Goal: Book appointment/travel/reservation

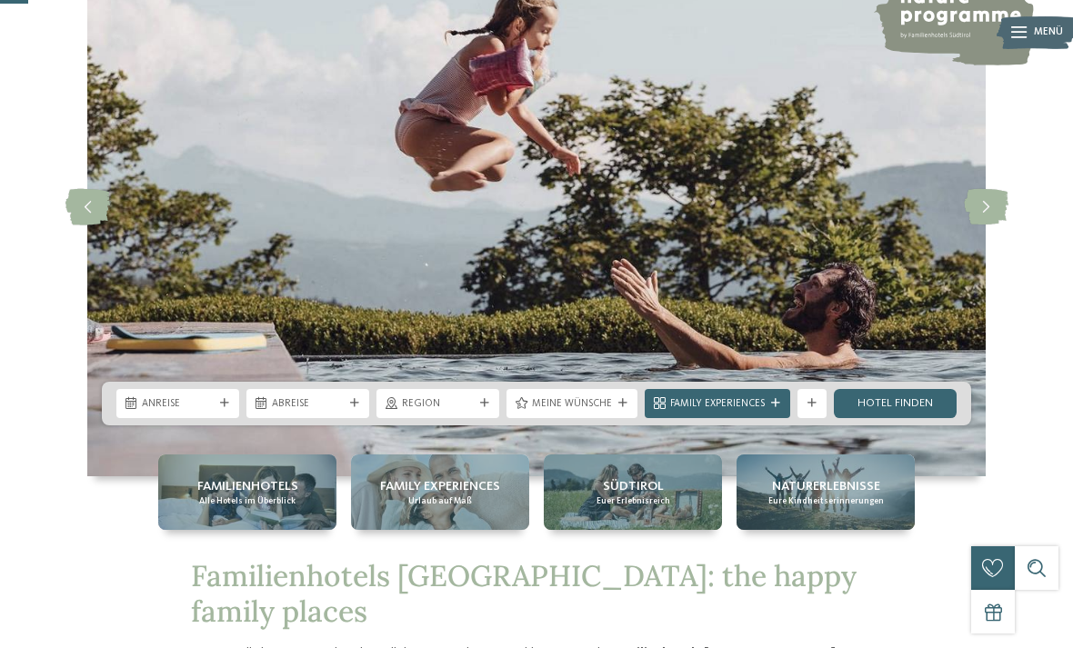
scroll to position [171, 0]
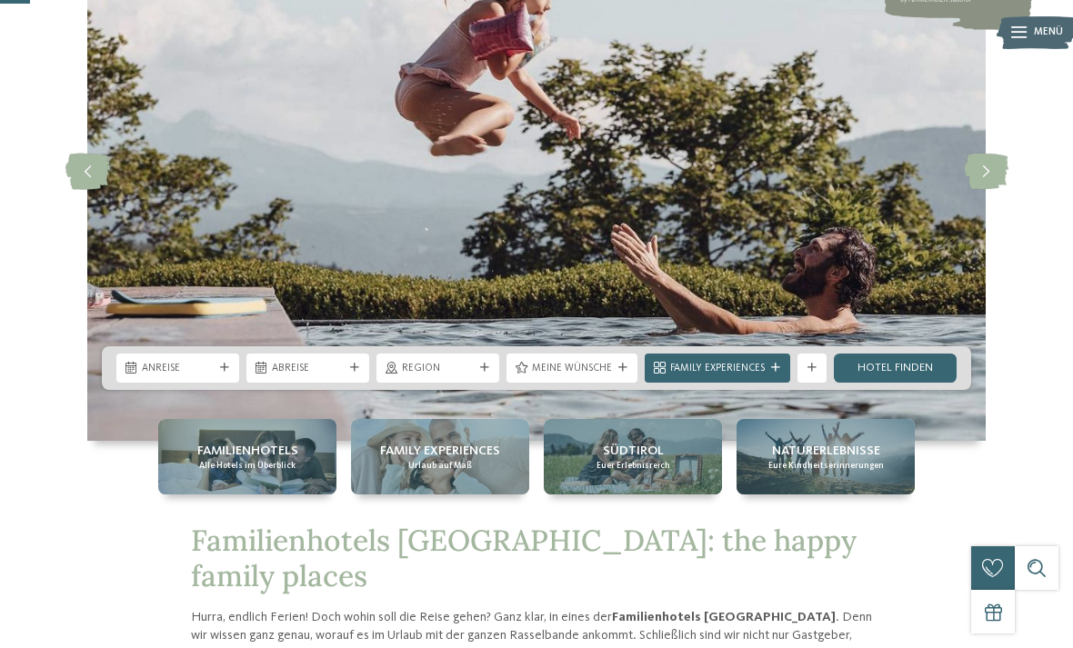
click at [215, 383] on div "Anreise" at bounding box center [177, 368] width 123 height 29
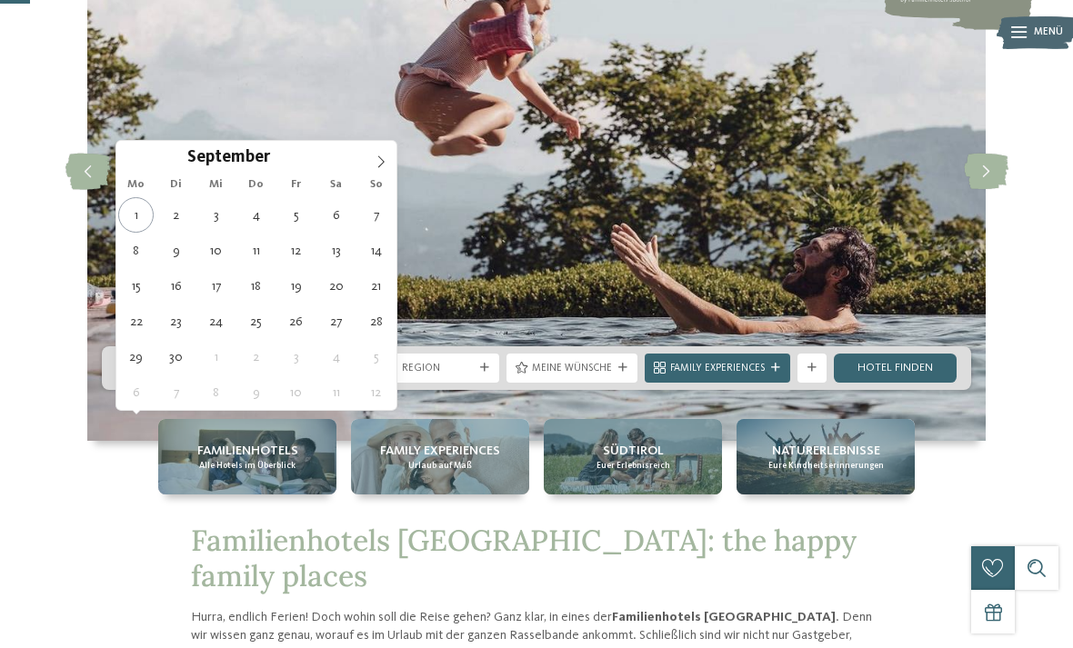
click at [388, 170] on span at bounding box center [380, 156] width 31 height 31
type div "[DATE]"
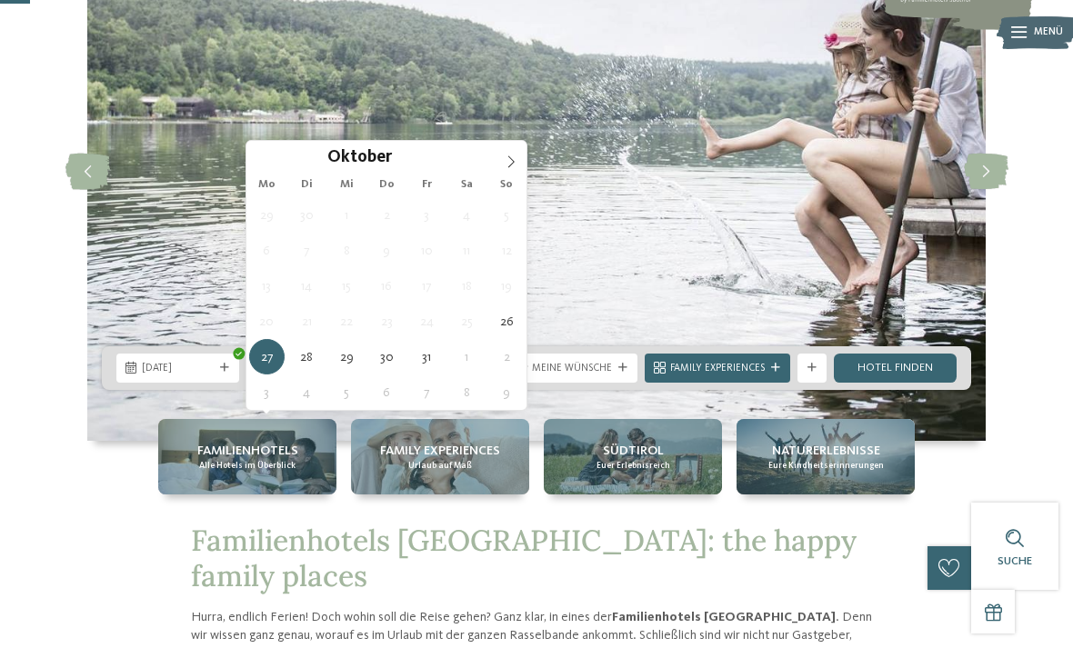
click at [505, 168] on icon at bounding box center [511, 161] width 13 height 13
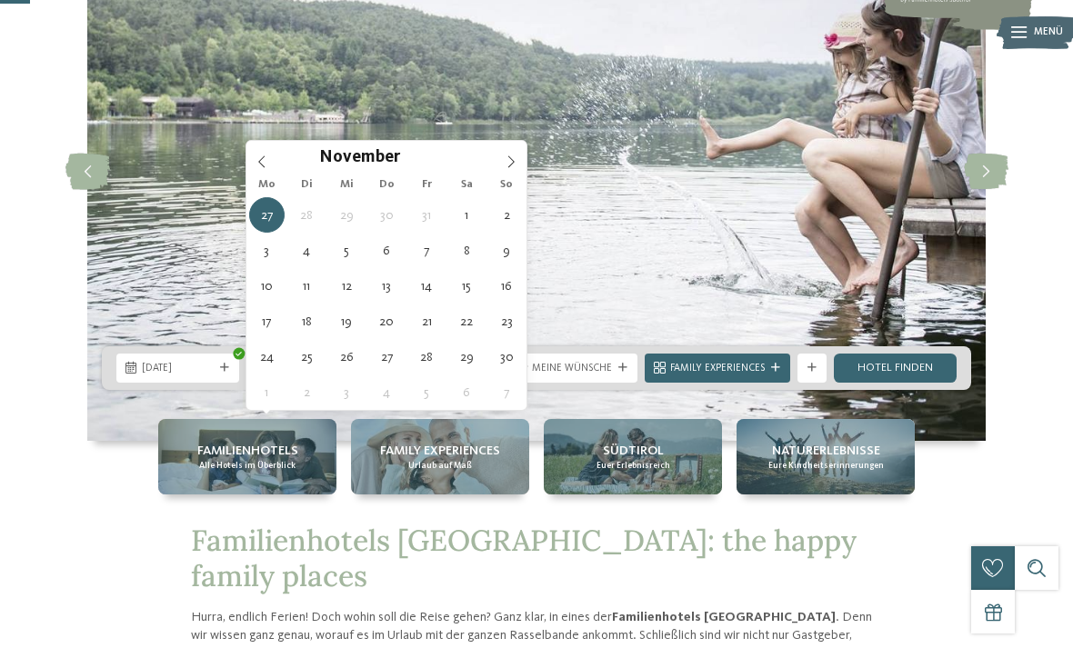
type div "02.11.2025"
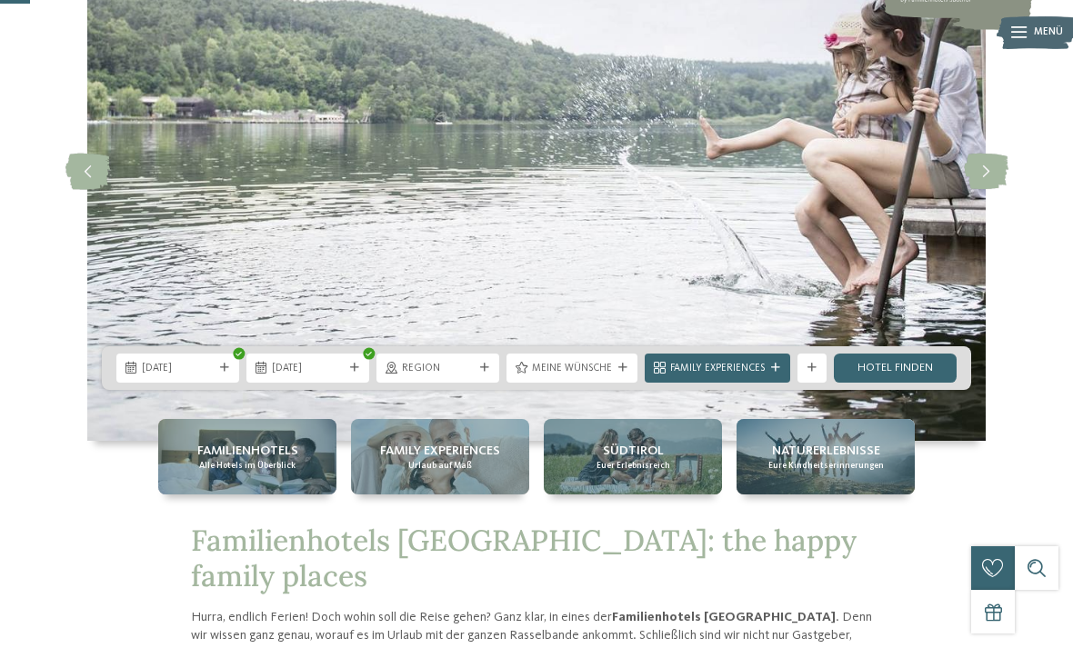
click at [475, 383] on div "Region" at bounding box center [437, 368] width 123 height 29
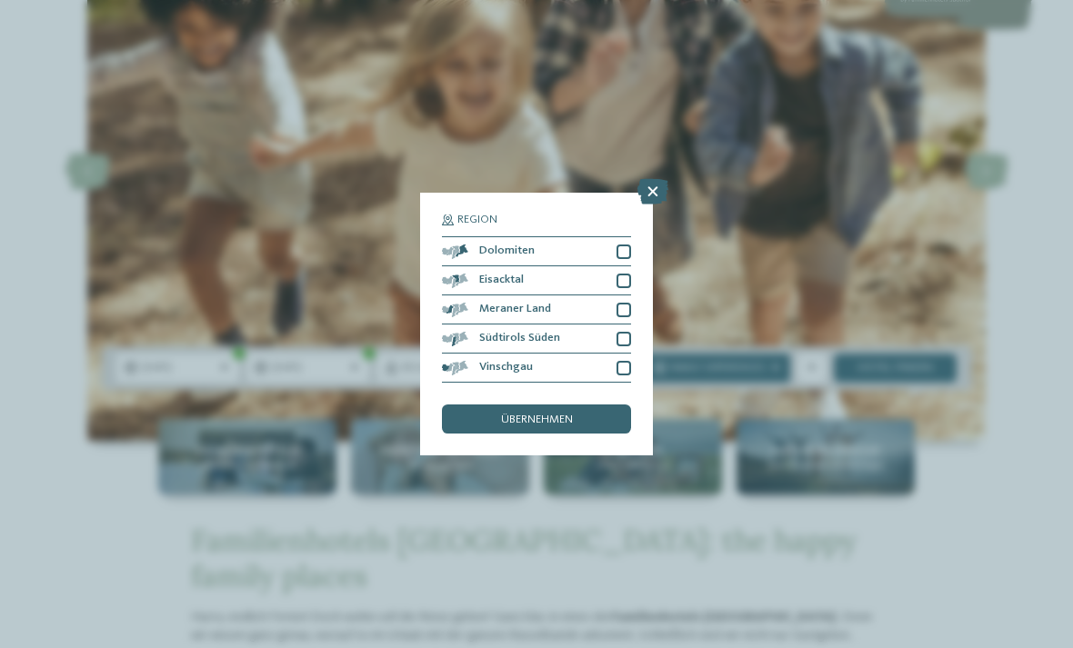
click at [947, 174] on div "Region Dolomiten" at bounding box center [536, 324] width 1073 height 648
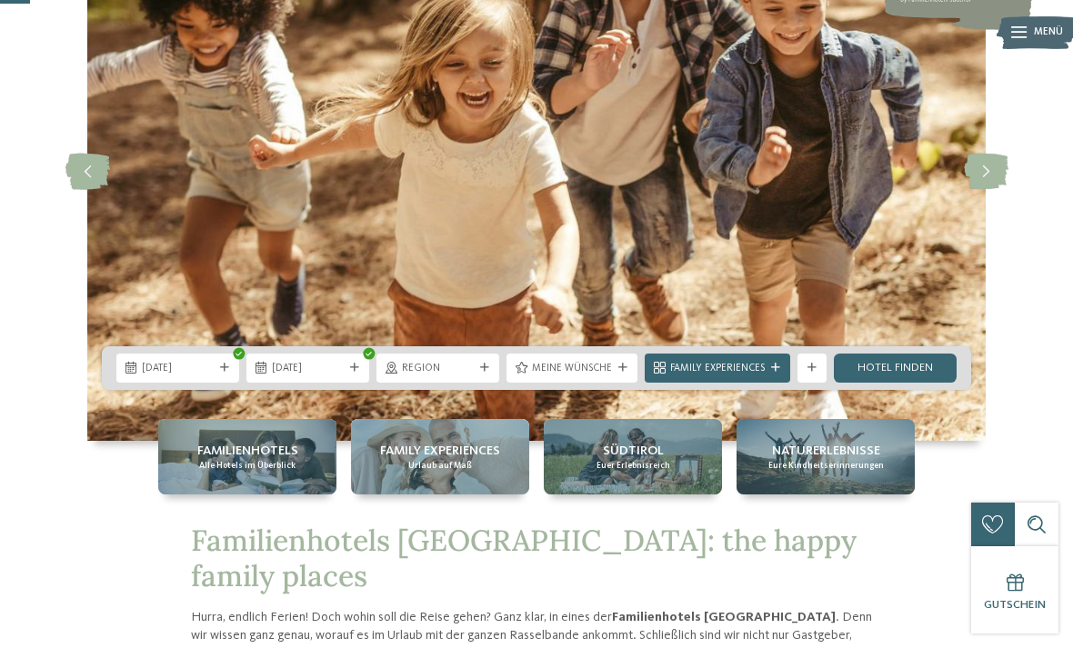
click at [609, 376] on span "Meine Wünsche" at bounding box center [572, 369] width 80 height 15
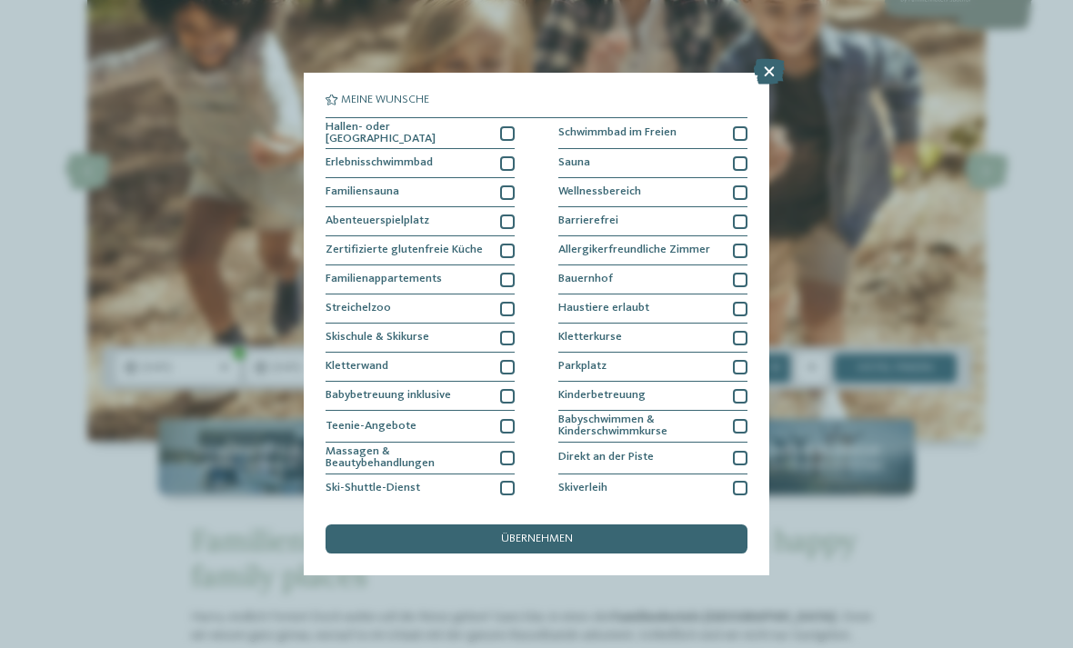
click at [491, 135] on div "Hallen- oder Schleusenbad" at bounding box center [419, 134] width 189 height 32
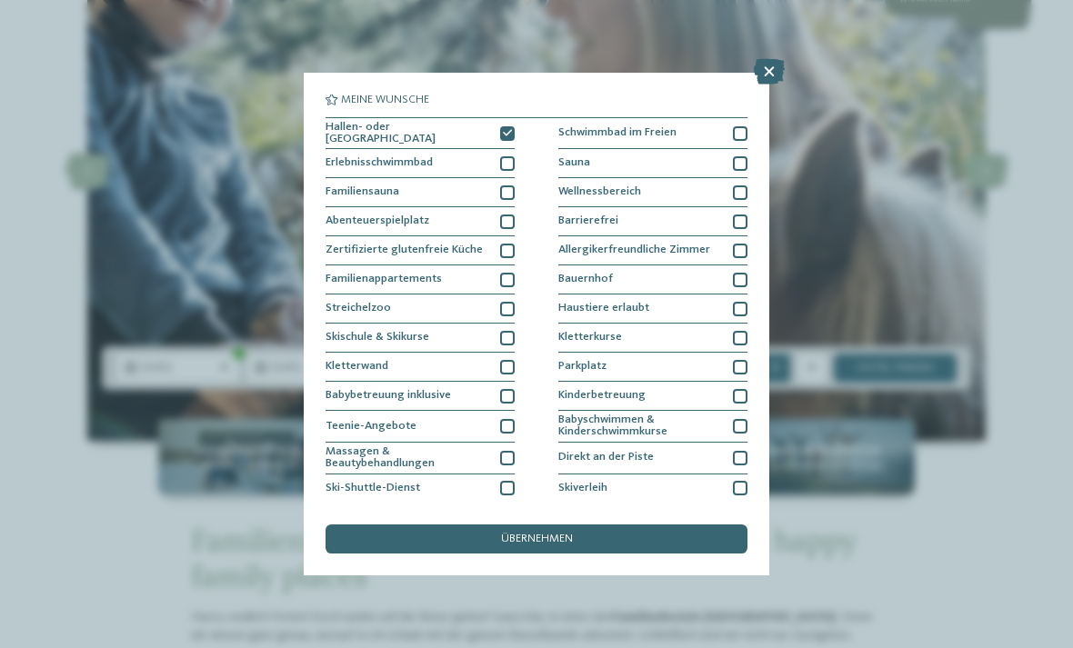
click at [497, 179] on div "Familiensauna" at bounding box center [419, 192] width 189 height 29
click at [500, 180] on div "Familiensauna" at bounding box center [419, 192] width 189 height 29
click at [504, 160] on div at bounding box center [507, 163] width 15 height 15
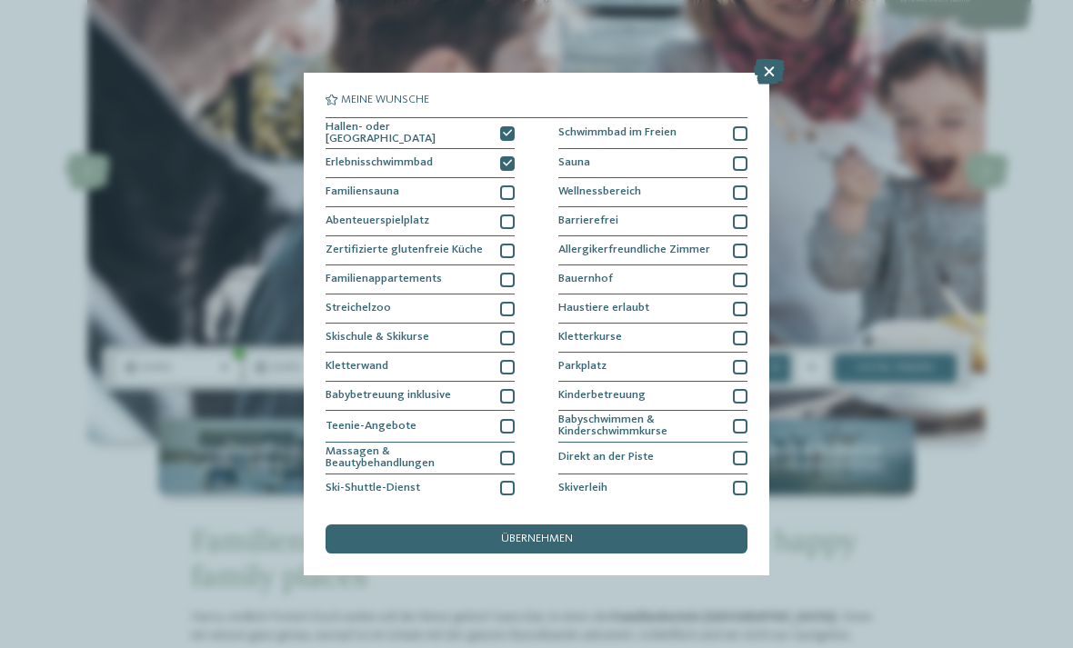
click at [504, 302] on div at bounding box center [507, 309] width 15 height 15
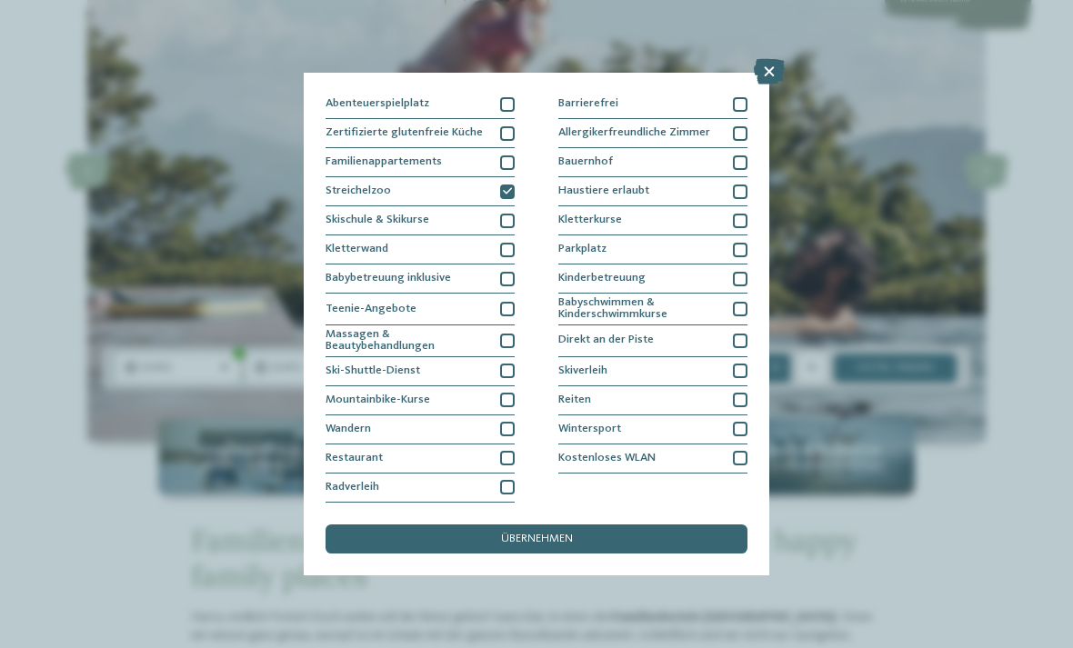
scroll to position [256, 0]
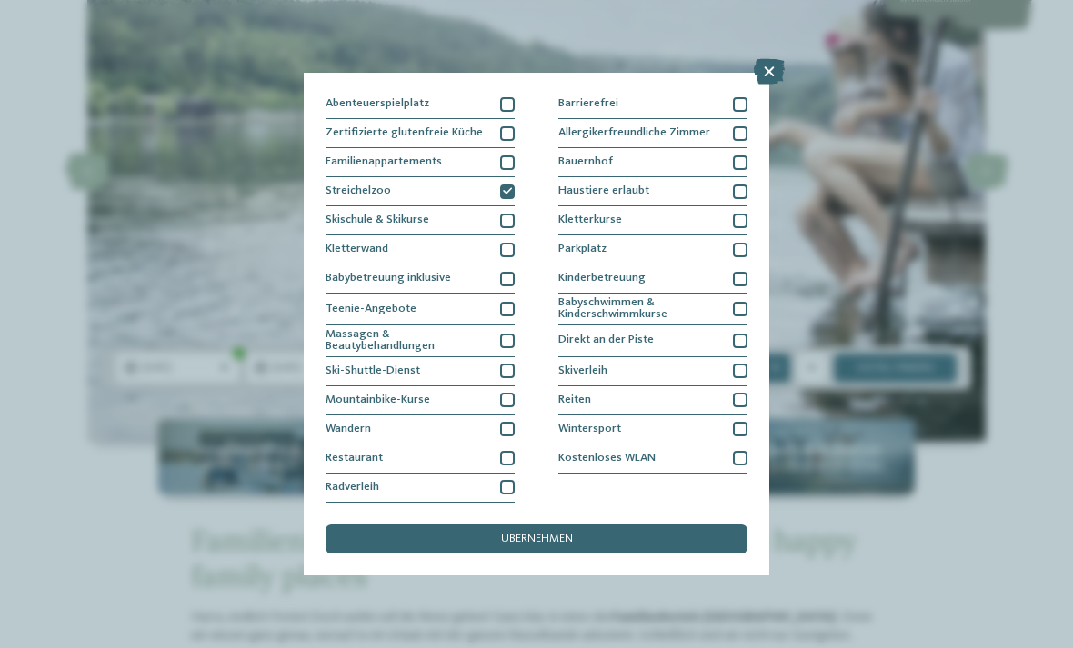
click at [665, 525] on div "übernehmen" at bounding box center [536, 539] width 422 height 29
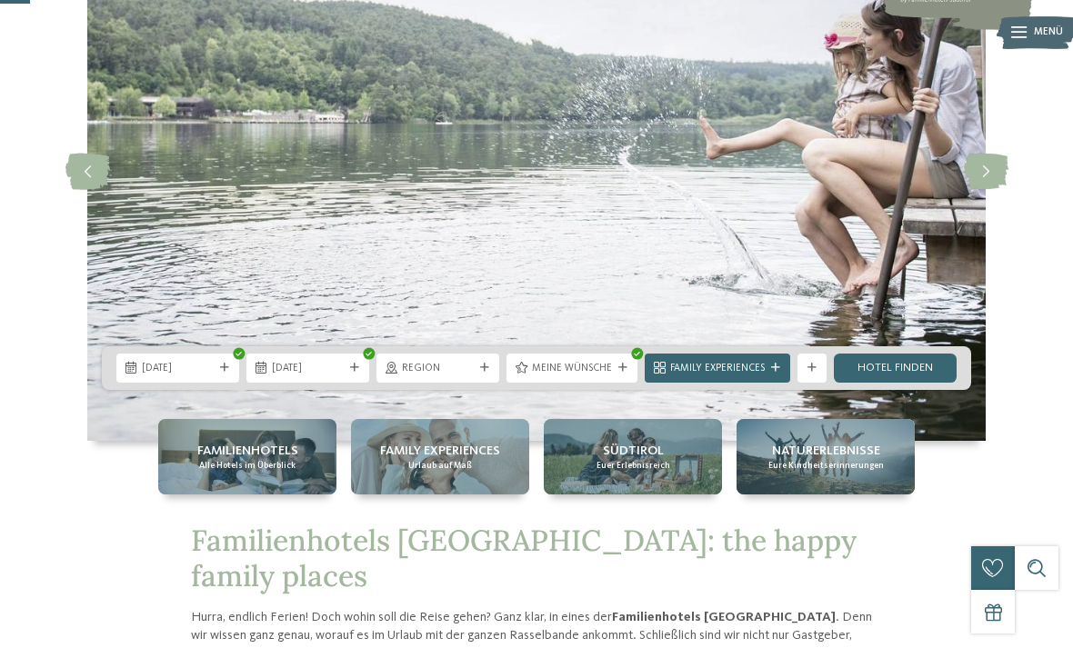
click at [764, 383] on div "Family Experiences" at bounding box center [717, 368] width 145 height 29
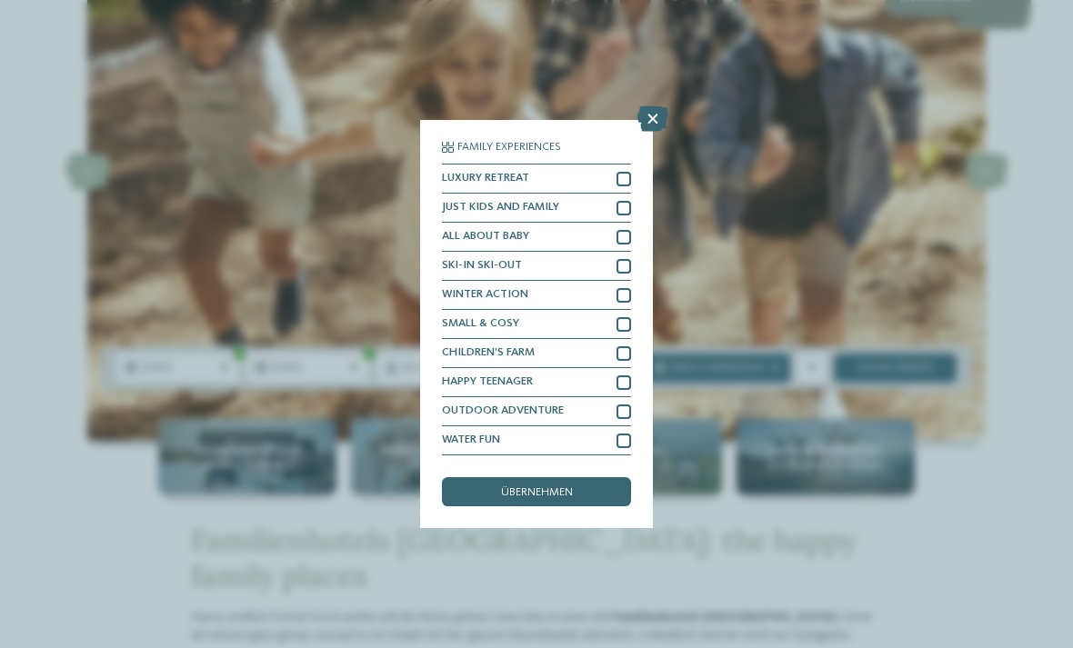
click at [896, 325] on div "Family Experiences LUXURY RETREAT JUST KIDS AND FAMILY" at bounding box center [536, 324] width 1073 height 648
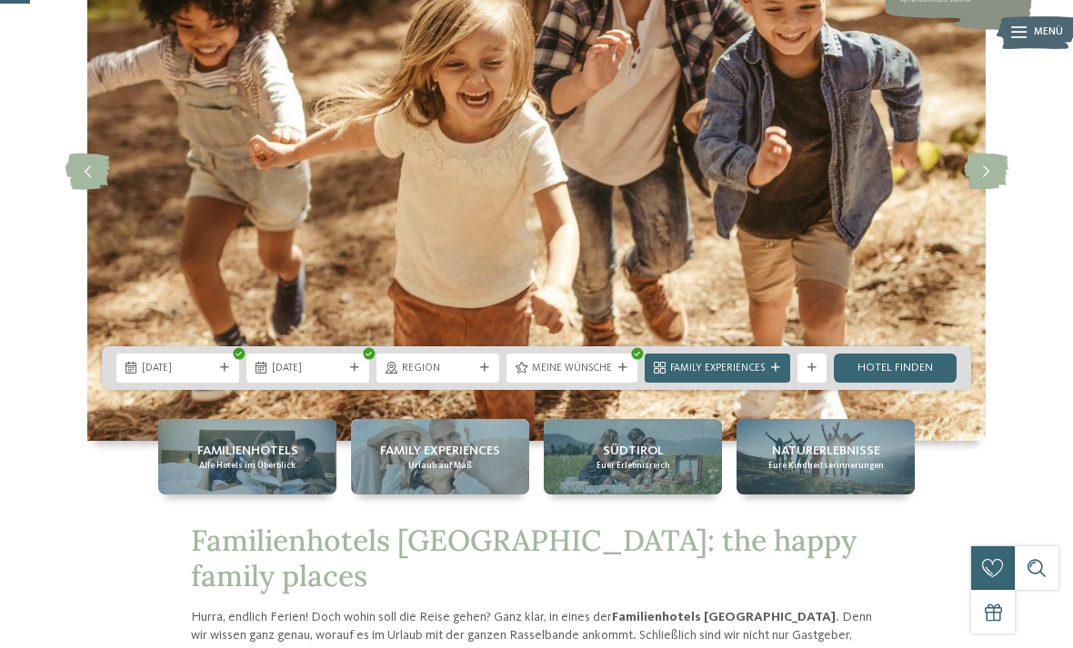
click at [930, 383] on link "Hotel finden" at bounding box center [895, 368] width 123 height 29
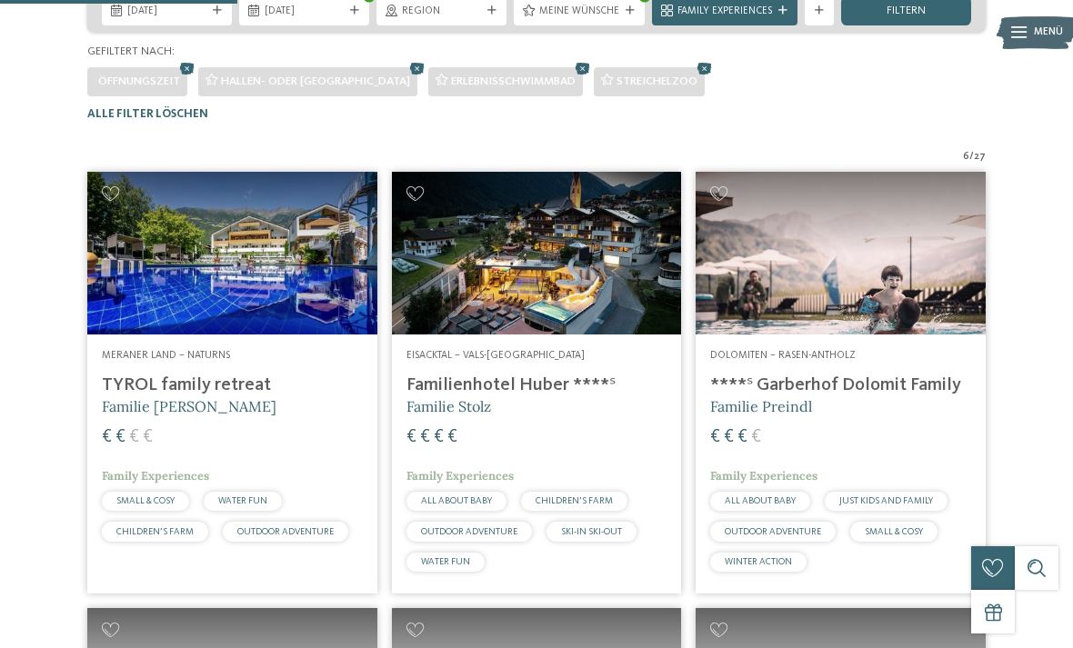
scroll to position [351, 0]
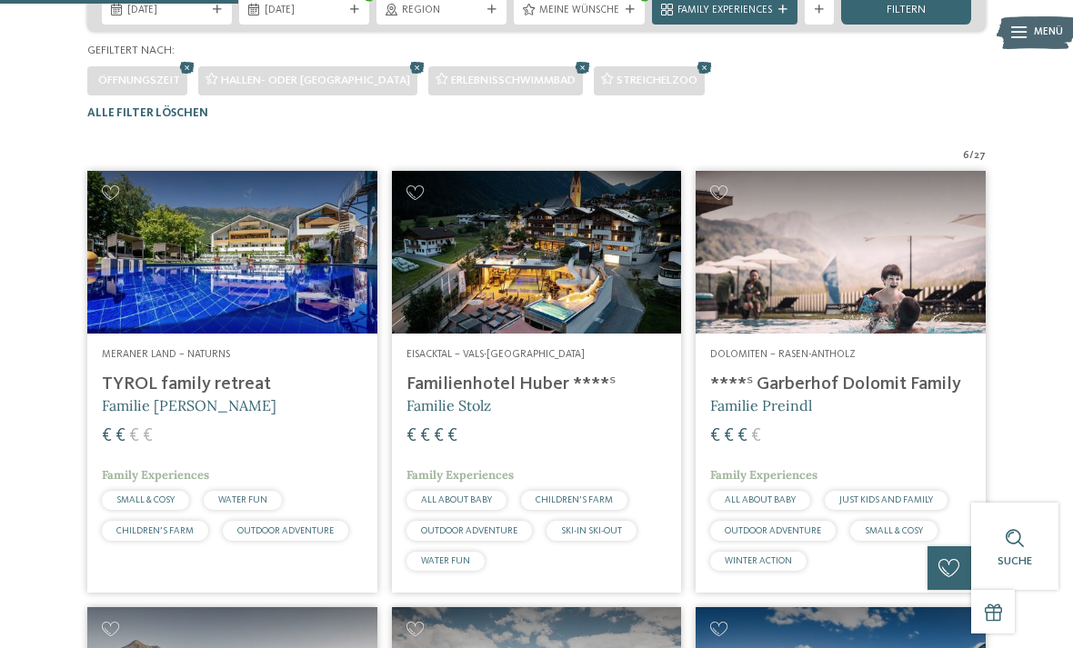
click at [139, 505] on span "SMALL & COSY" at bounding box center [145, 499] width 58 height 9
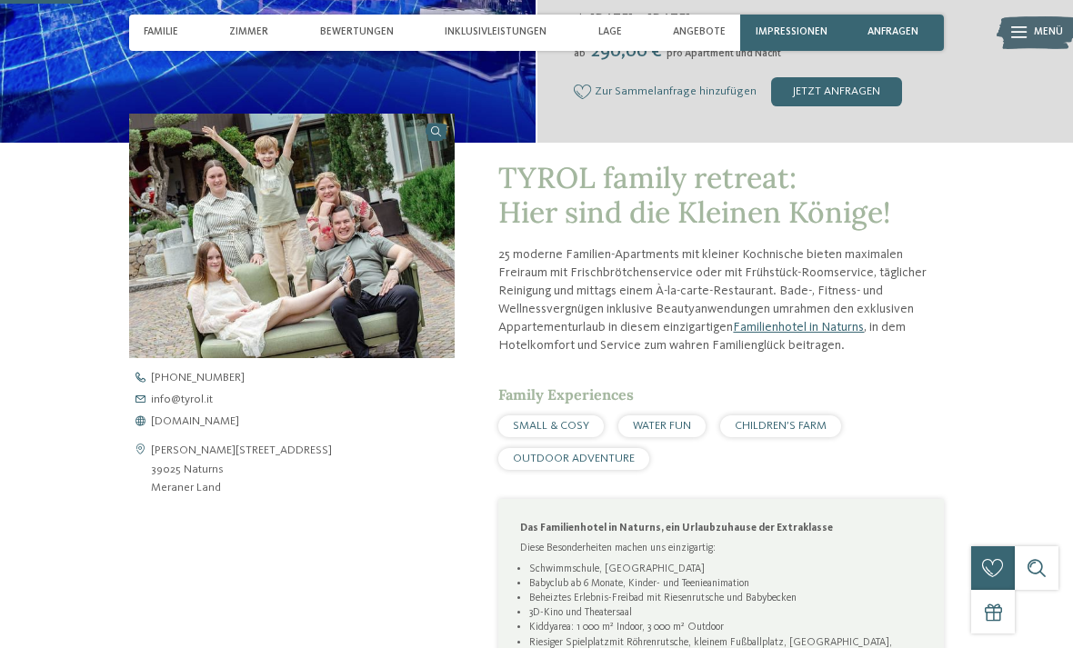
scroll to position [388, 0]
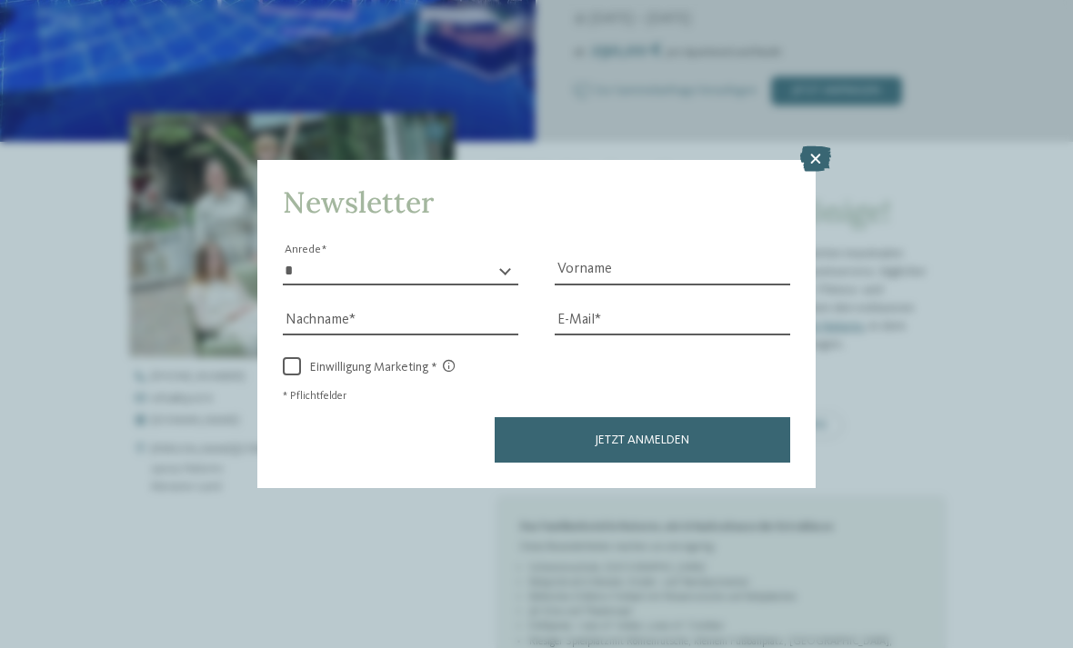
click at [802, 146] on icon at bounding box center [815, 158] width 31 height 25
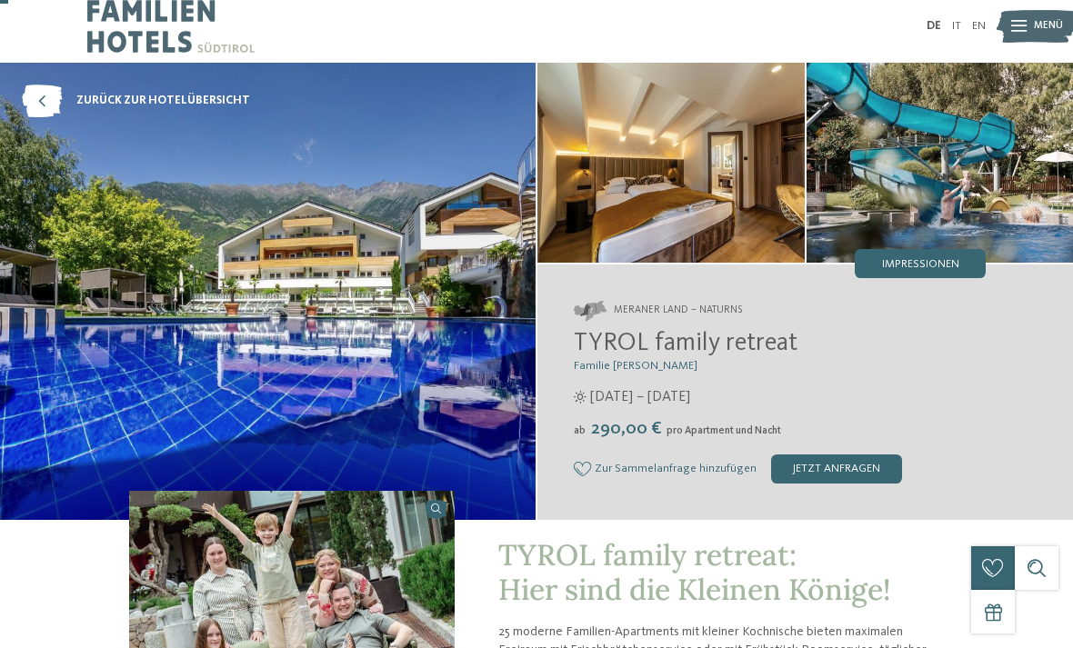
scroll to position [0, 0]
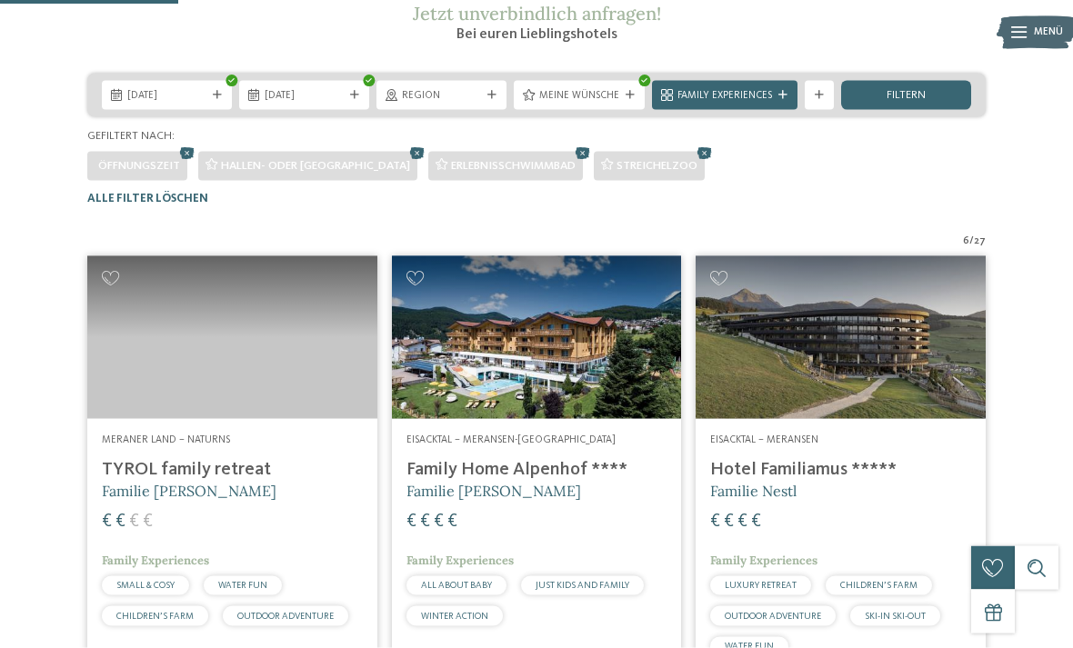
scroll to position [264, 0]
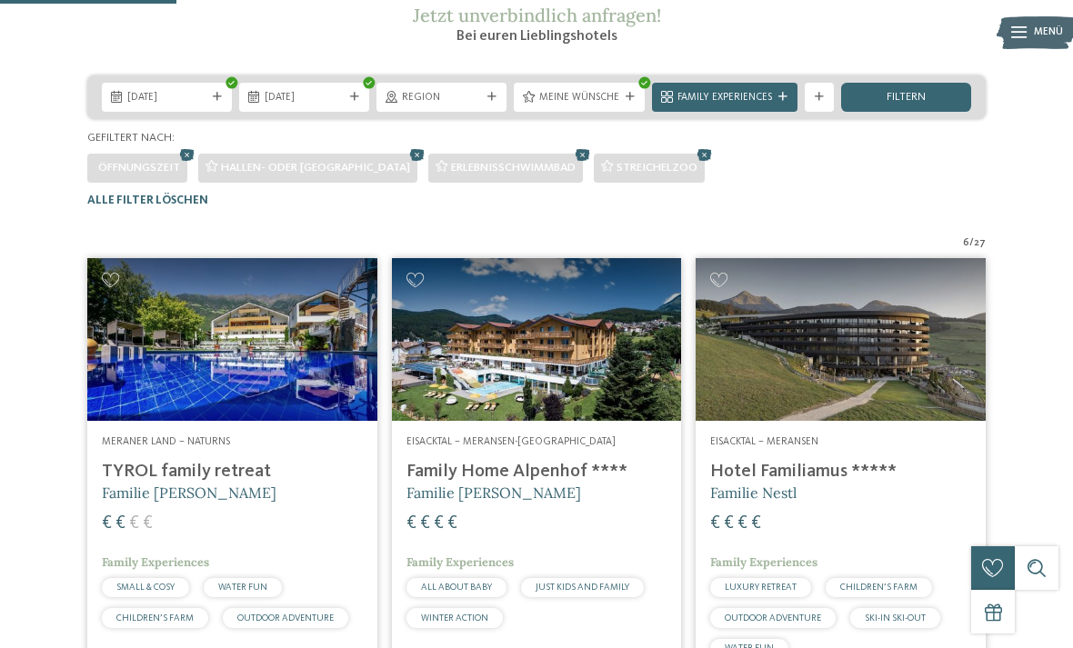
click at [761, 112] on div "Family Experiences" at bounding box center [724, 97] width 145 height 29
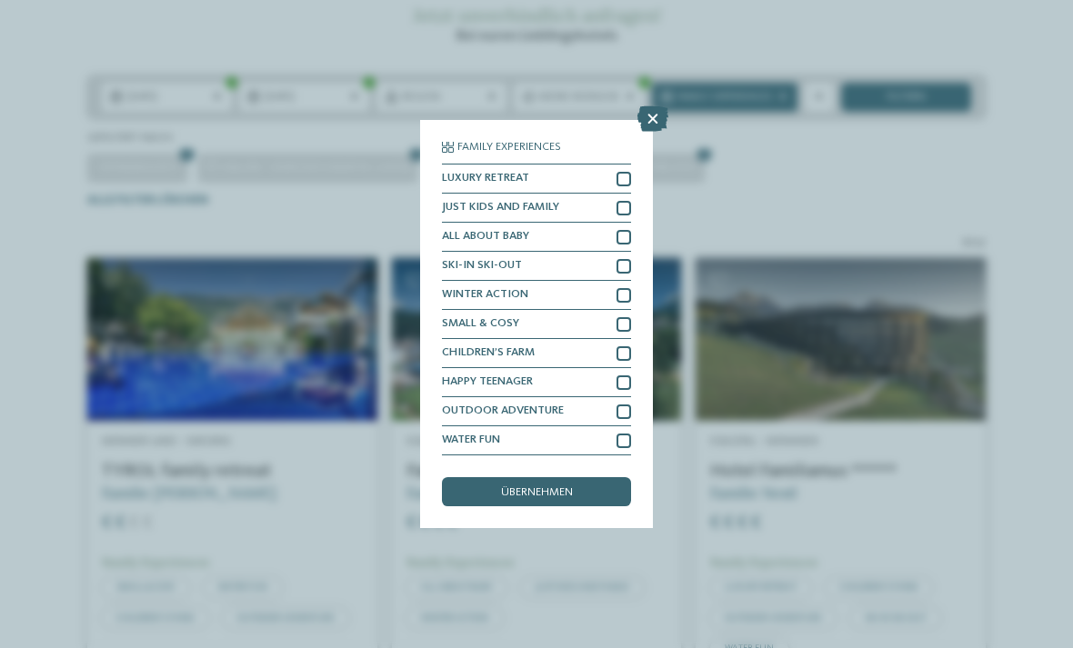
scroll to position [51, 0]
click at [844, 225] on div "Family Experiences LUXURY RETREAT JUST KIDS AND FAMILY" at bounding box center [536, 324] width 1073 height 648
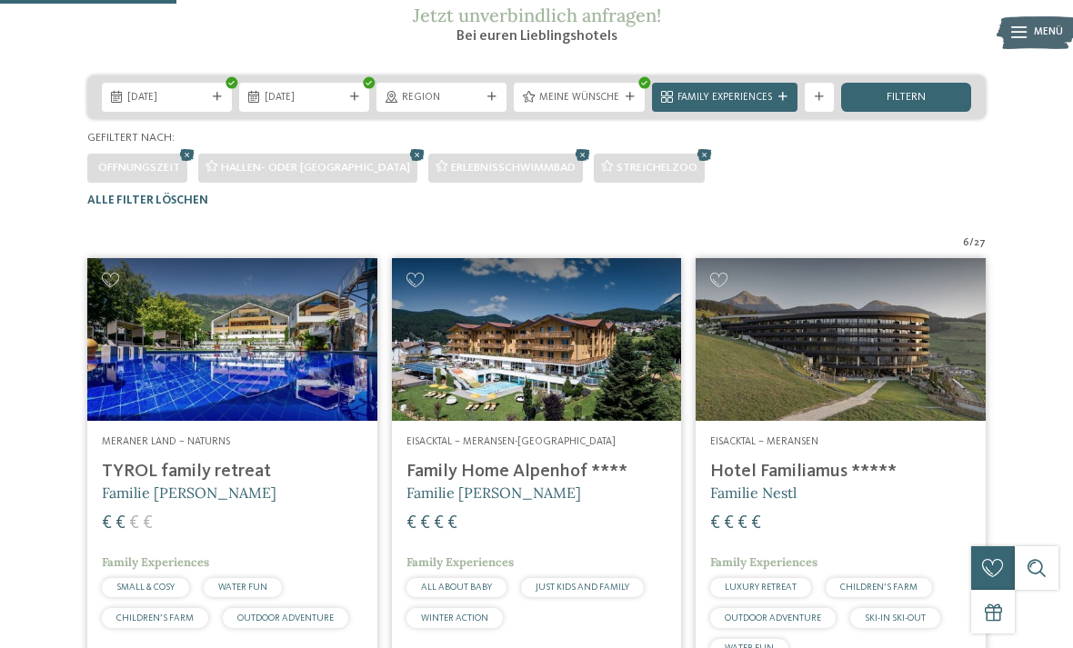
click at [819, 102] on icon at bounding box center [819, 97] width 9 height 9
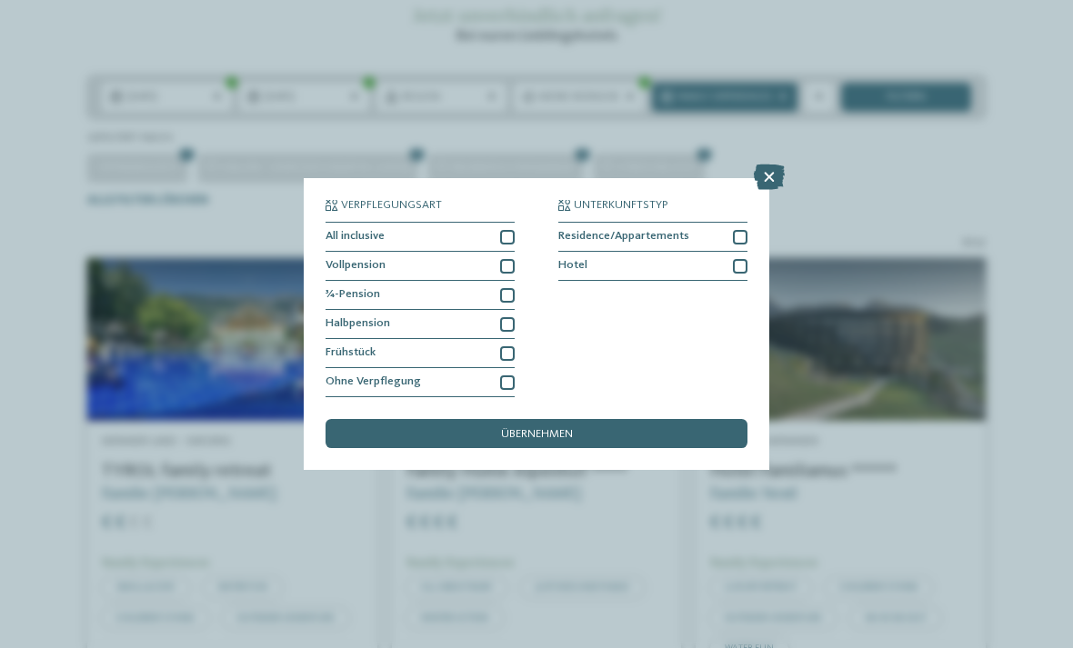
click at [501, 230] on div at bounding box center [507, 237] width 15 height 15
click at [511, 259] on div at bounding box center [507, 266] width 15 height 15
click at [509, 288] on div at bounding box center [507, 295] width 15 height 15
click at [591, 419] on div "übernehmen" at bounding box center [536, 433] width 422 height 29
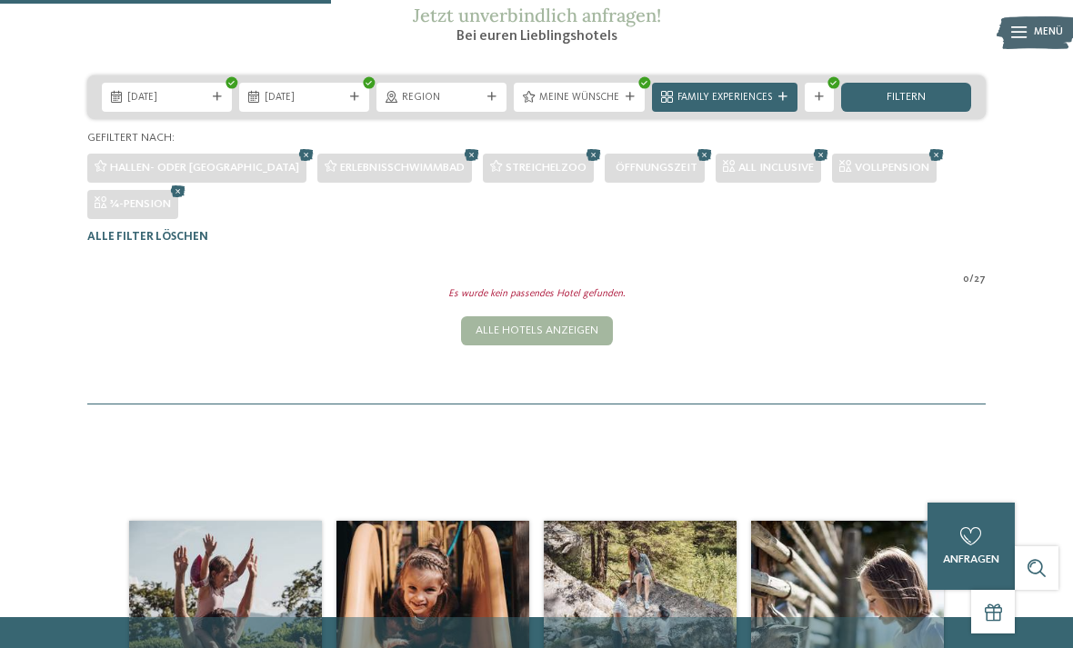
scroll to position [263, 0]
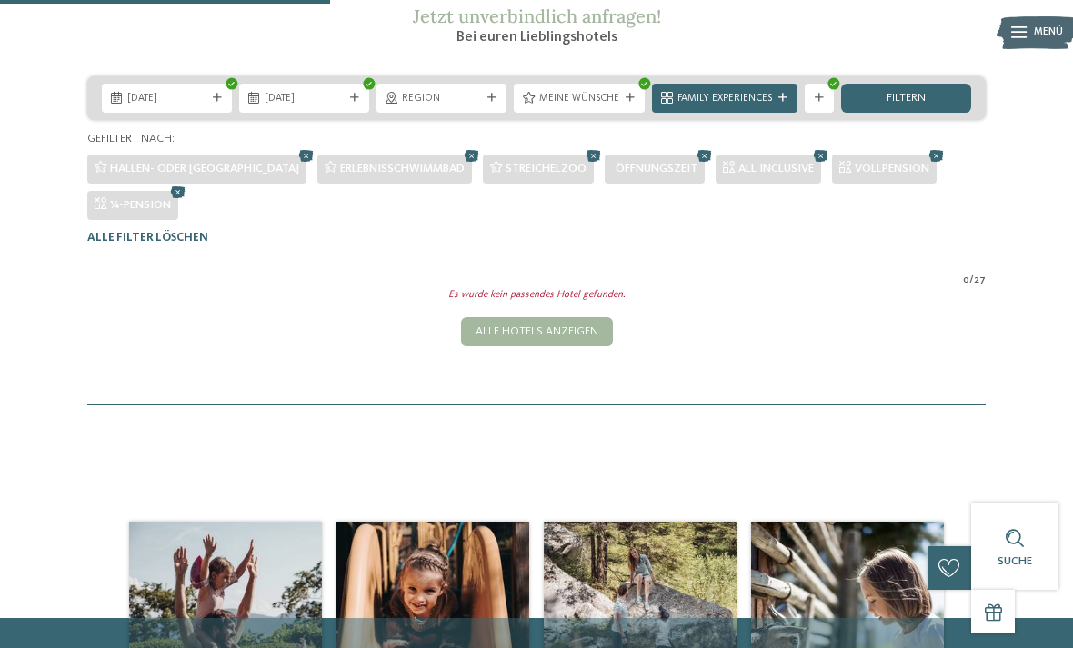
click at [694, 165] on icon at bounding box center [705, 155] width 22 height 19
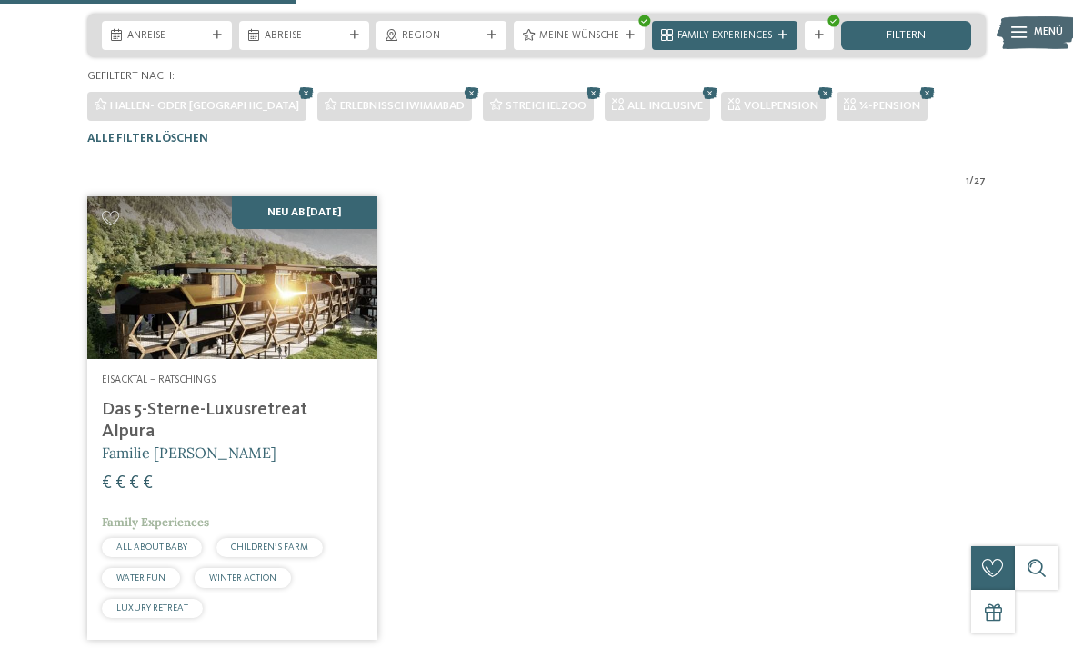
scroll to position [324, 0]
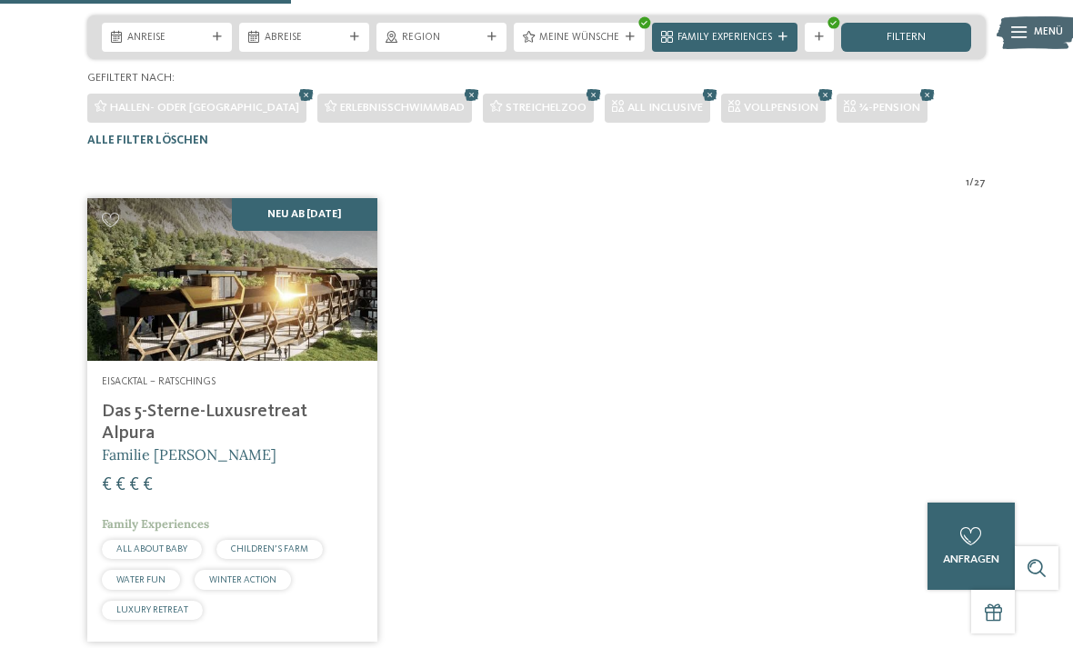
click at [583, 105] on icon at bounding box center [594, 94] width 22 height 19
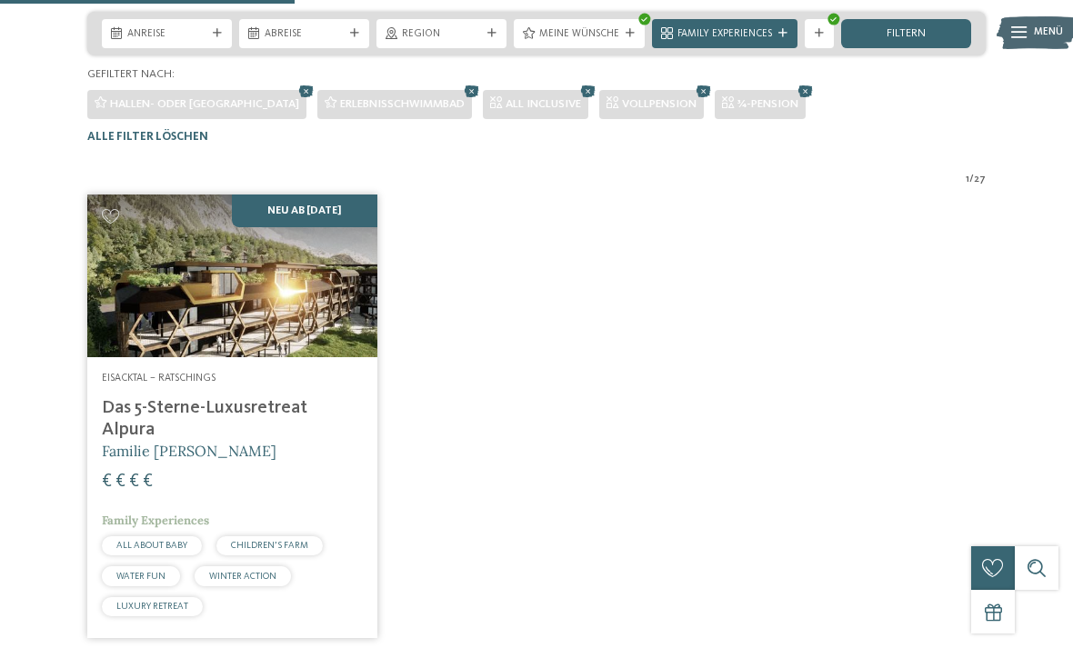
scroll to position [326, 0]
click at [461, 102] on icon at bounding box center [472, 92] width 22 height 19
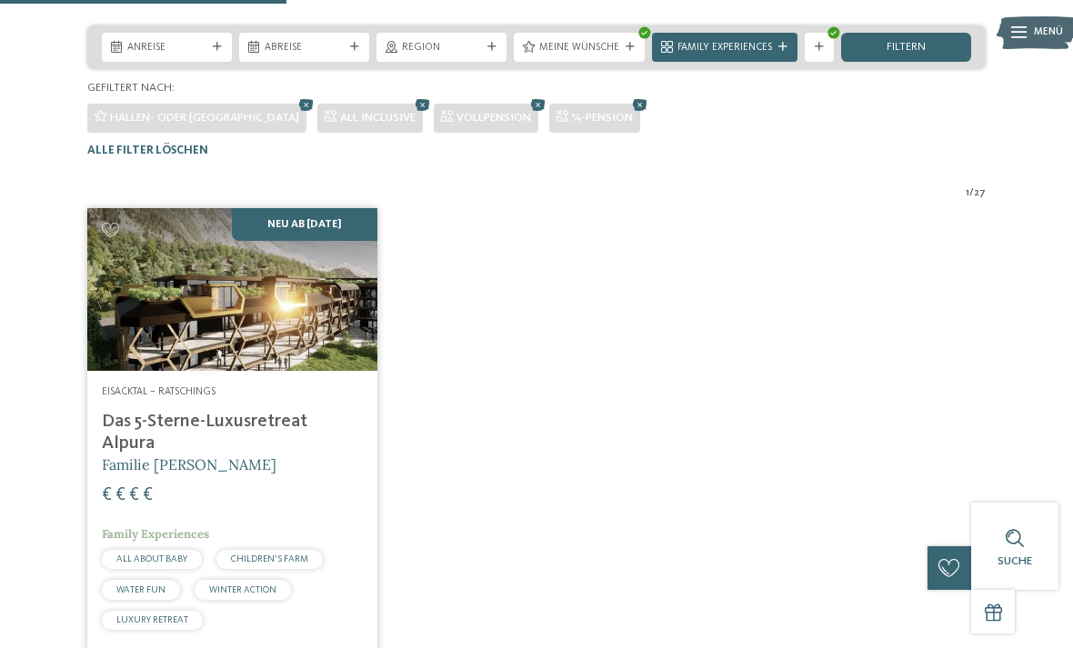
scroll to position [312, 0]
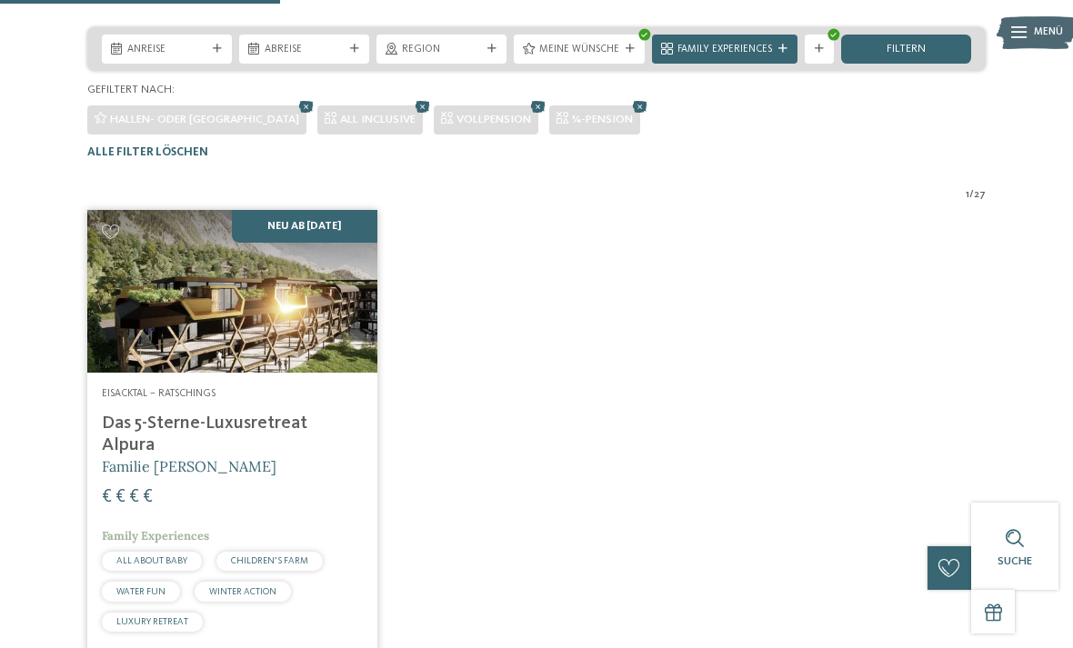
click at [295, 116] on icon at bounding box center [306, 106] width 22 height 19
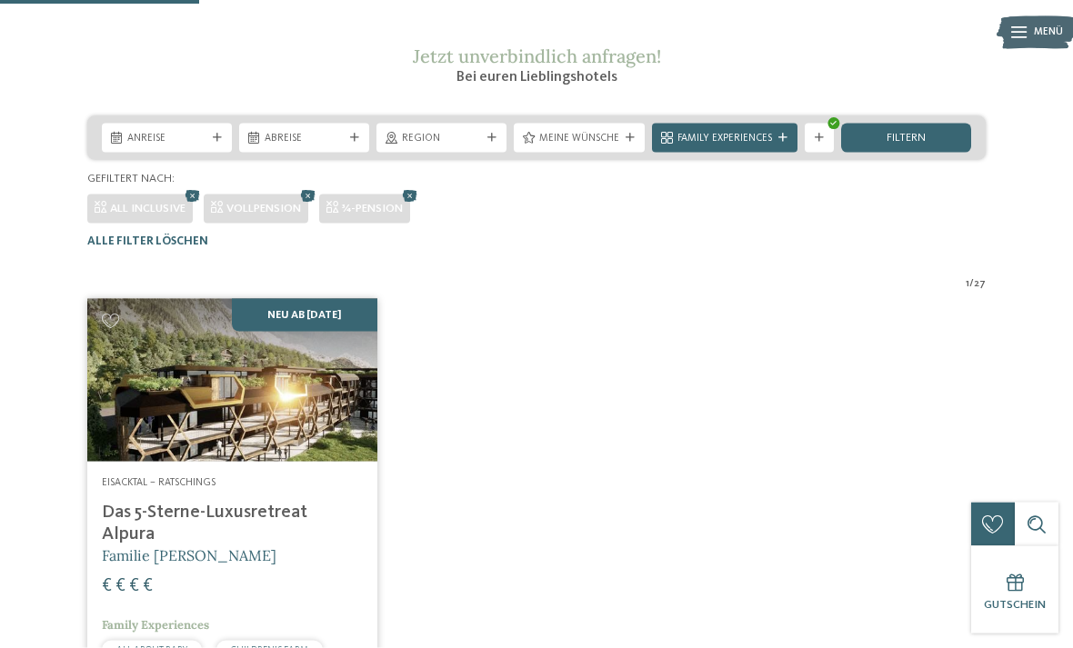
scroll to position [221, 0]
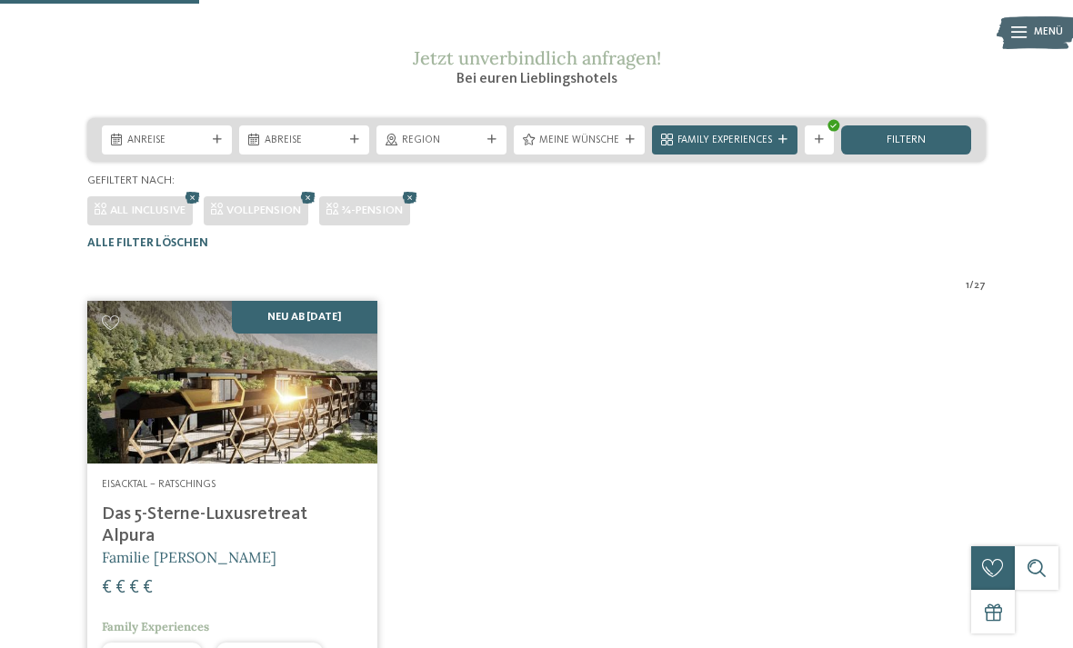
click at [405, 207] on icon at bounding box center [410, 197] width 22 height 19
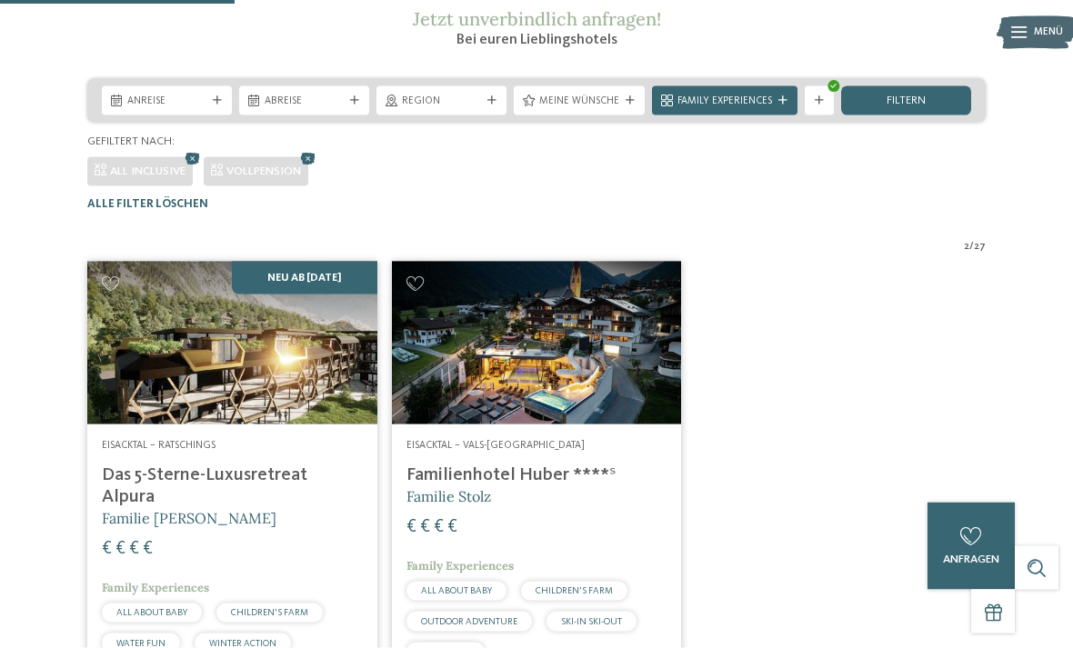
scroll to position [261, 0]
click at [188, 167] on icon at bounding box center [193, 157] width 22 height 19
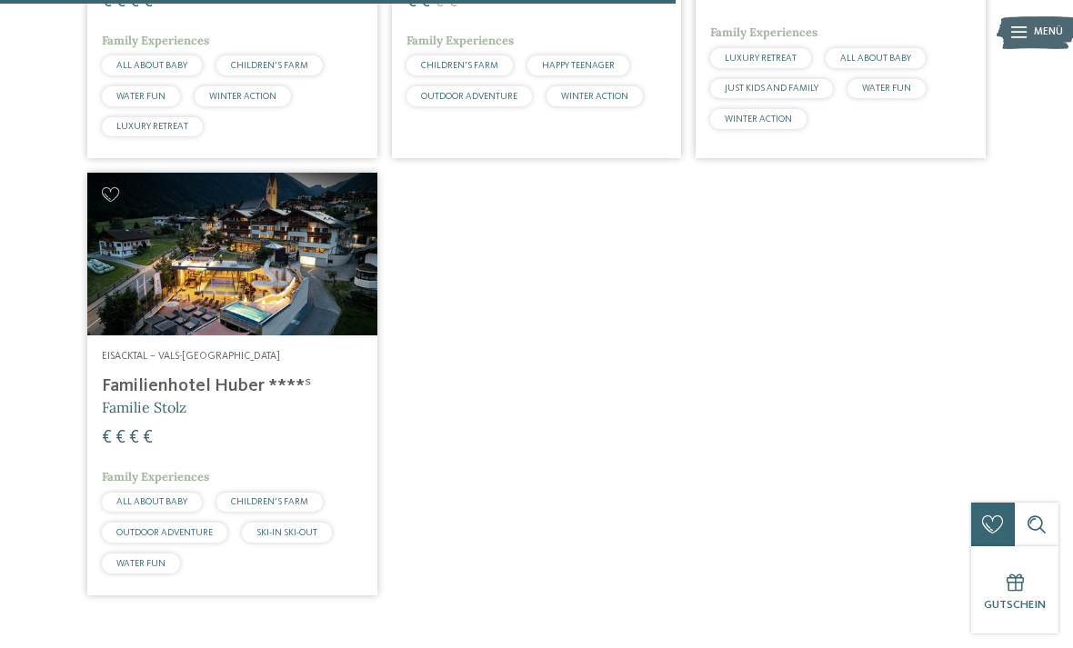
scroll to position [1345, 0]
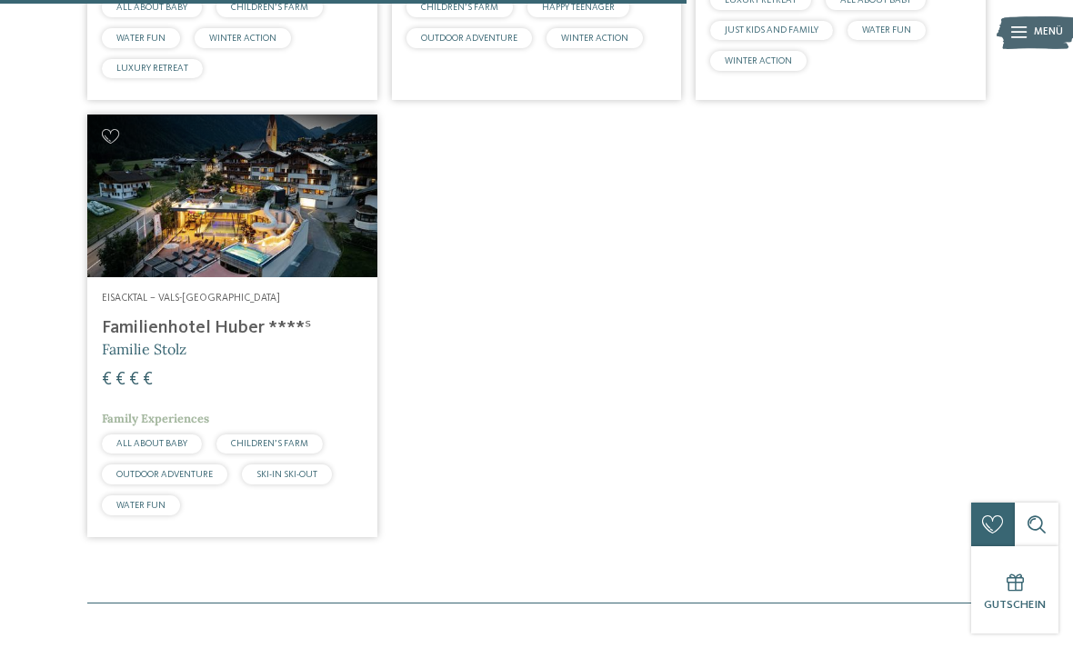
click at [885, 0] on div at bounding box center [536, 2] width 1073 height 4
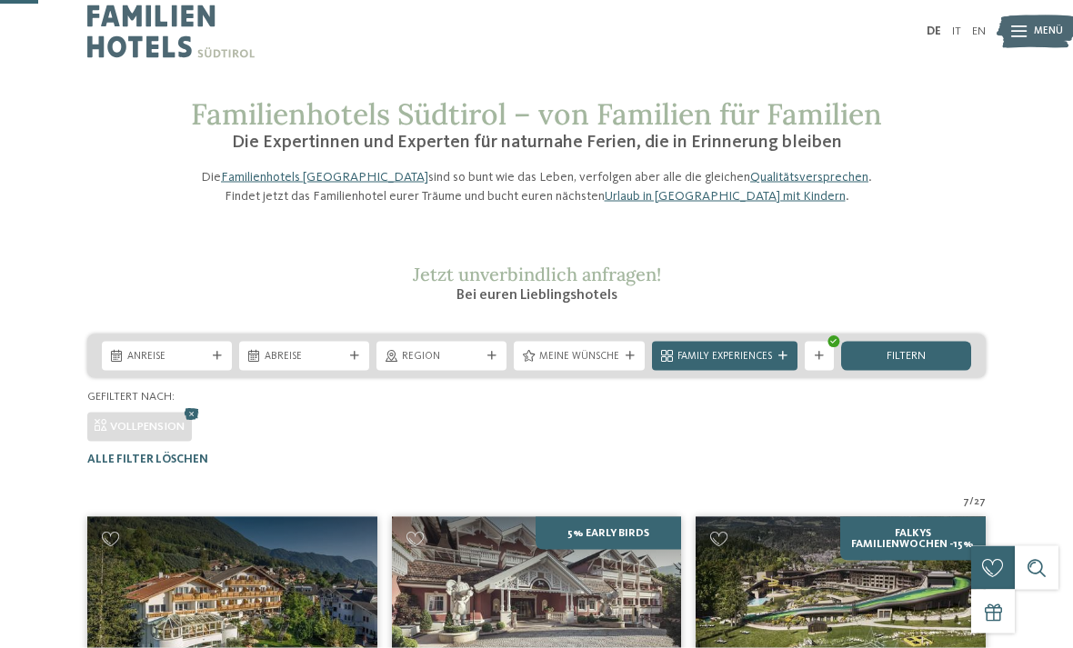
scroll to position [0, 0]
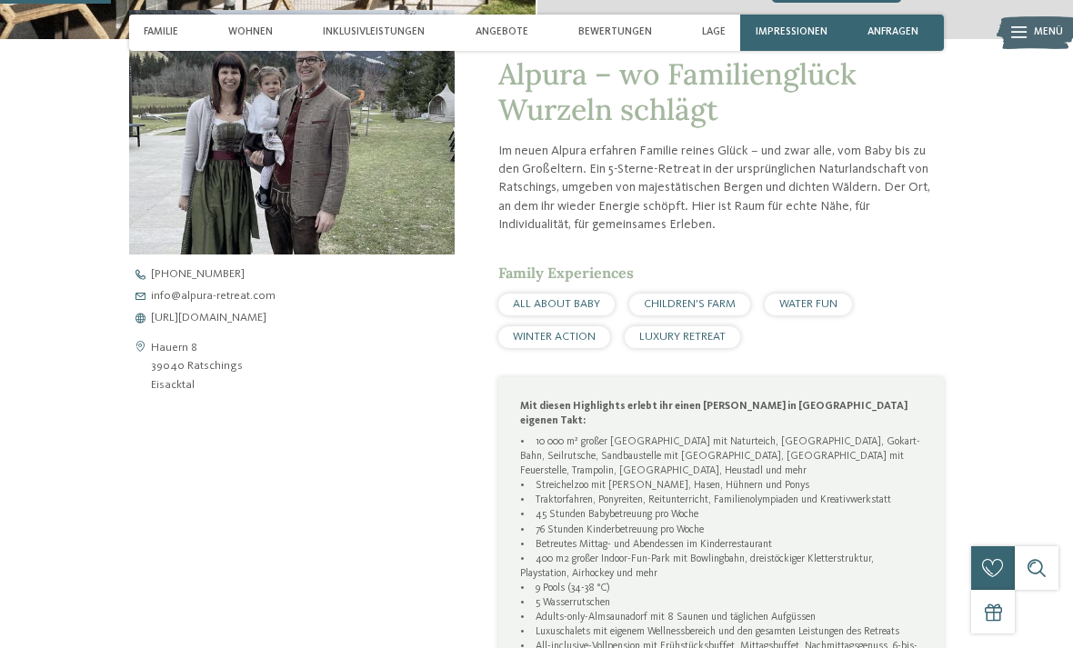
scroll to position [561, 0]
